Goal: Information Seeking & Learning: Learn about a topic

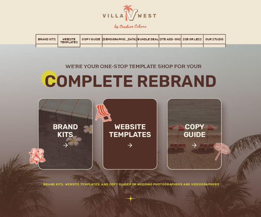
click at [125, 147] on h2 "website templates" at bounding box center [130, 135] width 57 height 25
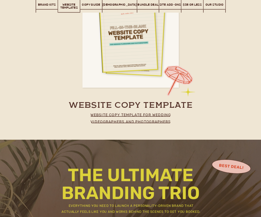
scroll to position [2087, 0]
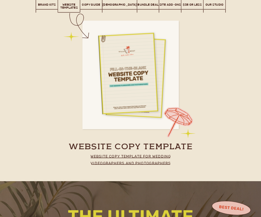
click at [146, 157] on p "website copy template for wedding videographers and photographers" at bounding box center [131, 158] width 96 height 11
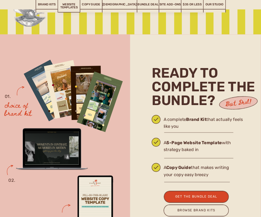
scroll to position [1025, 0]
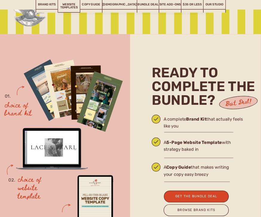
click at [200, 196] on div "get the bundle Deal" at bounding box center [196, 197] width 51 height 6
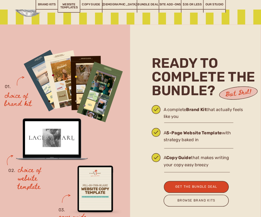
click at [187, 7] on link "$35 or Less" at bounding box center [193, 5] width 22 height 10
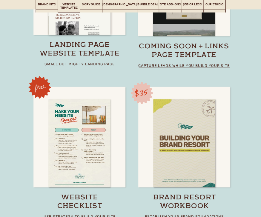
scroll to position [3119, 0]
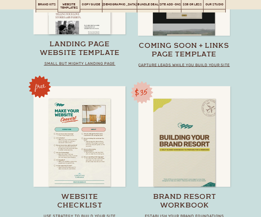
click at [91, 57] on h3 "landing page website template" at bounding box center [80, 49] width 92 height 17
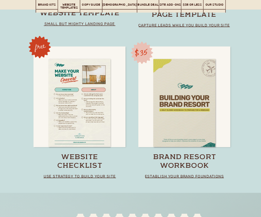
scroll to position [3158, 0]
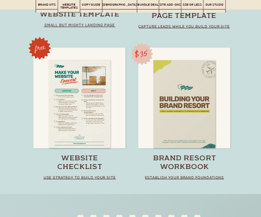
click at [187, 128] on div at bounding box center [184, 104] width 62 height 88
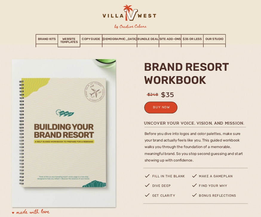
click at [49, 39] on link "Brand Kits" at bounding box center [47, 39] width 22 height 10
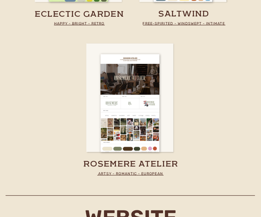
scroll to position [1300, 0]
click at [136, 89] on div at bounding box center [130, 103] width 59 height 98
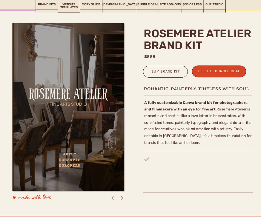
scroll to position [112, 0]
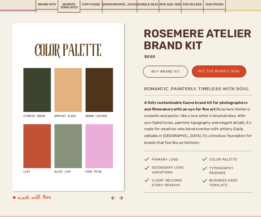
click at [122, 198] on icon at bounding box center [121, 199] width 4 height 4
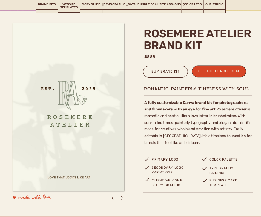
click at [121, 201] on icon at bounding box center [121, 199] width 6 height 6
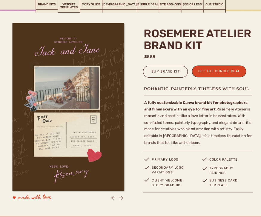
click at [123, 199] on icon at bounding box center [121, 199] width 6 height 6
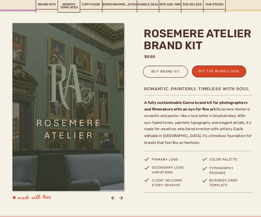
click at [121, 202] on div at bounding box center [121, 199] width 6 height 6
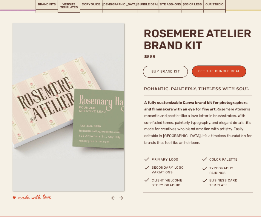
click at [121, 200] on icon at bounding box center [121, 199] width 4 height 4
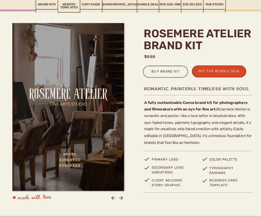
click at [122, 201] on icon at bounding box center [121, 199] width 6 height 6
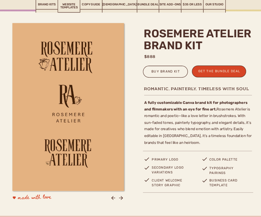
click at [118, 202] on div at bounding box center [121, 199] width 6 height 6
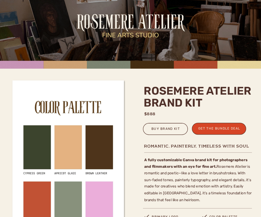
scroll to position [0, 0]
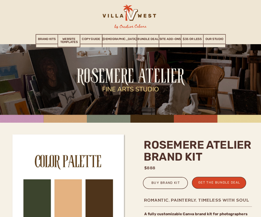
click at [163, 40] on link "Site Add-Ons" at bounding box center [170, 39] width 22 height 10
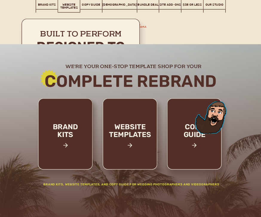
scroll to position [2498, 0]
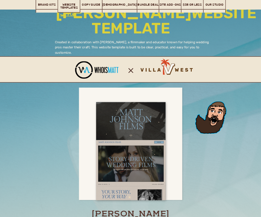
click at [43, 9] on link "Brand Kits" at bounding box center [47, 5] width 22 height 10
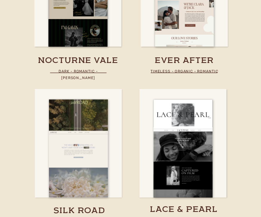
scroll to position [1649, 0]
click at [91, 171] on div at bounding box center [78, 149] width 59 height 98
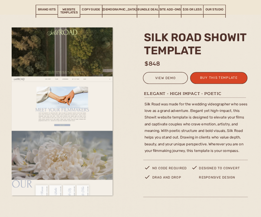
scroll to position [15, 0]
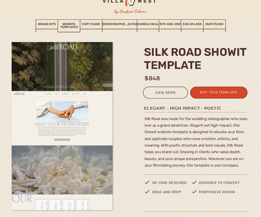
click at [164, 97] on div "view demo" at bounding box center [165, 93] width 39 height 7
